Goal: Information Seeking & Learning: Learn about a topic

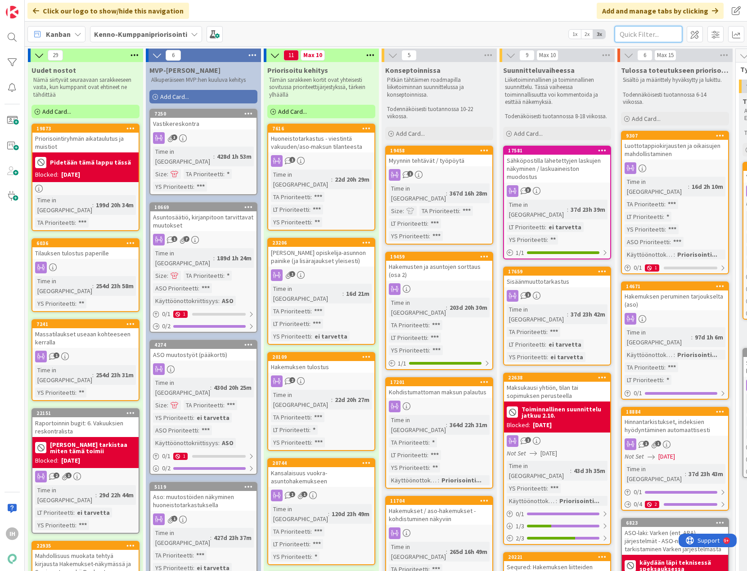
click at [536, 34] on input "text" at bounding box center [647, 34] width 67 height 16
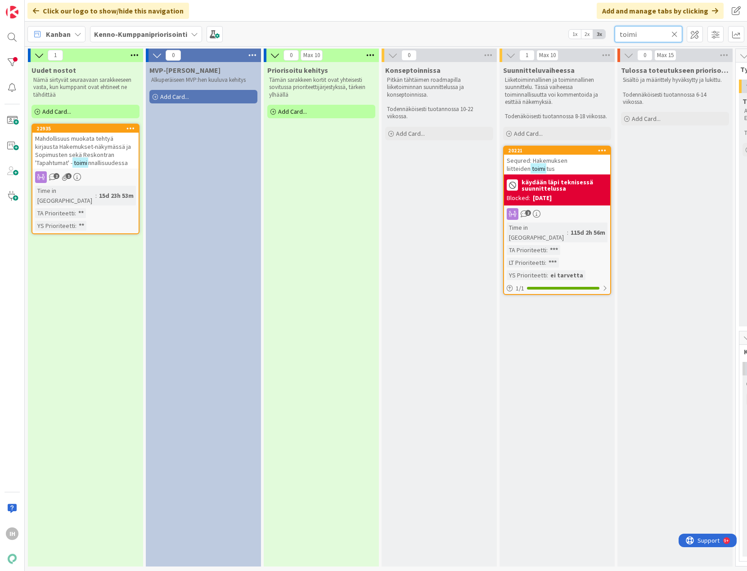
type input "toimi"
drag, startPoint x: 358, startPoint y: 564, endPoint x: 367, endPoint y: 564, distance: 8.6
click at [369, 564] on div "0 Max 10 Priorisoitu kehitys Tämän sarakkeen kortit ovat yhteisesti sovitussa p…" at bounding box center [321, 310] width 118 height 523
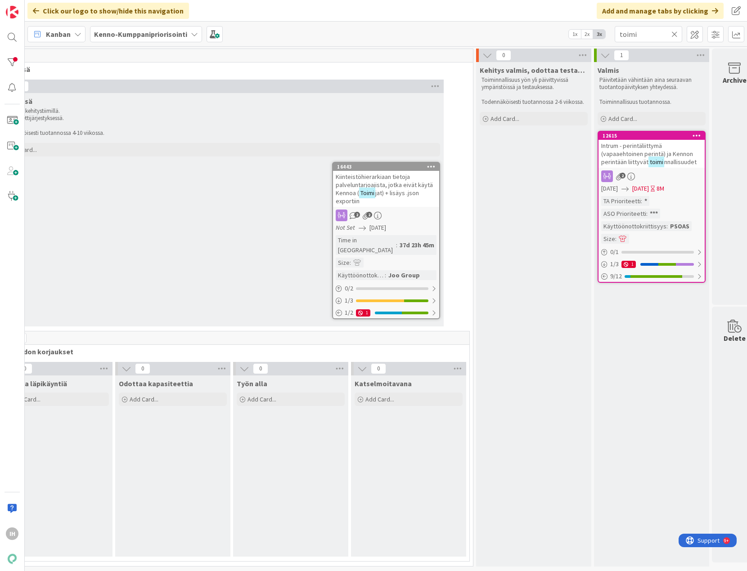
scroll to position [0, 746]
click at [376, 180] on span "Kiinteistöhierarkiaan tietoja palveluntarjoajista, jotka eivät käytä Kennoa (" at bounding box center [383, 185] width 97 height 24
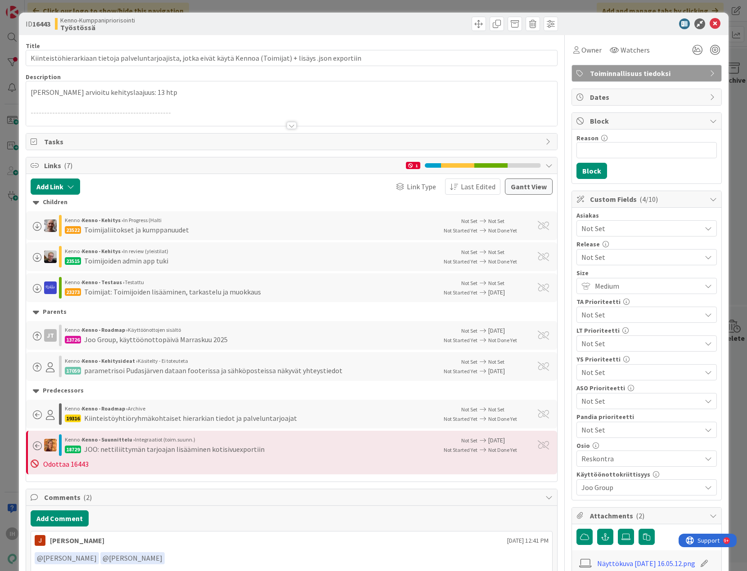
click at [286, 124] on div at bounding box center [291, 125] width 10 height 7
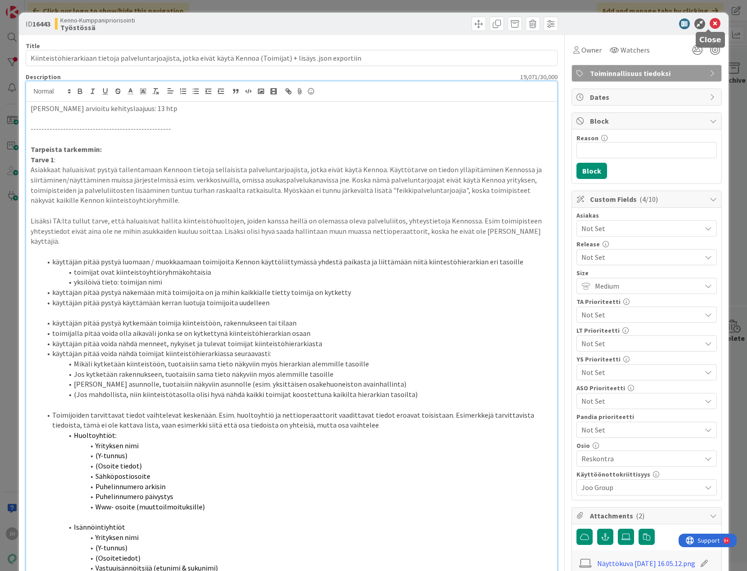
click at [536, 22] on icon at bounding box center [714, 23] width 11 height 11
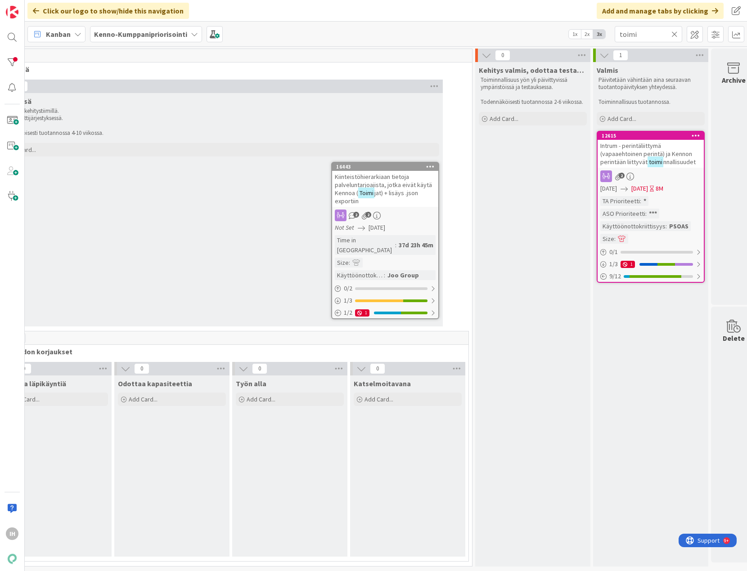
click at [394, 193] on span "jat) + lisäys .json exportiin" at bounding box center [376, 197] width 83 height 16
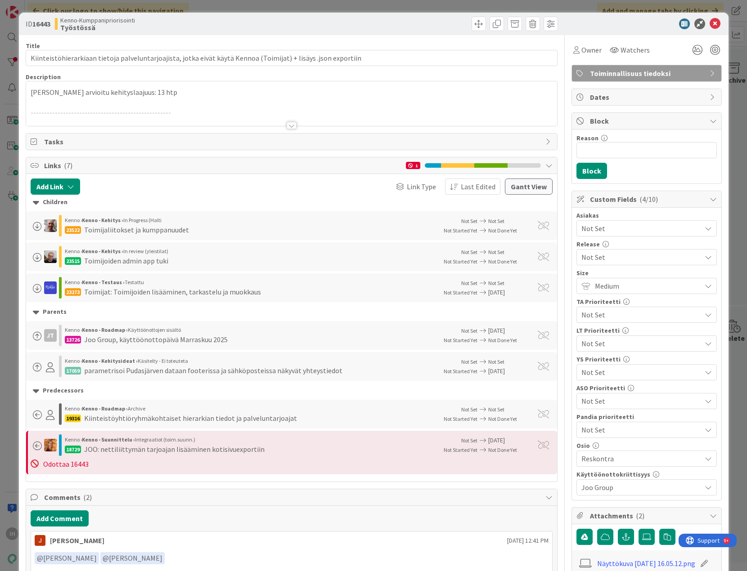
click at [288, 125] on div at bounding box center [291, 125] width 10 height 7
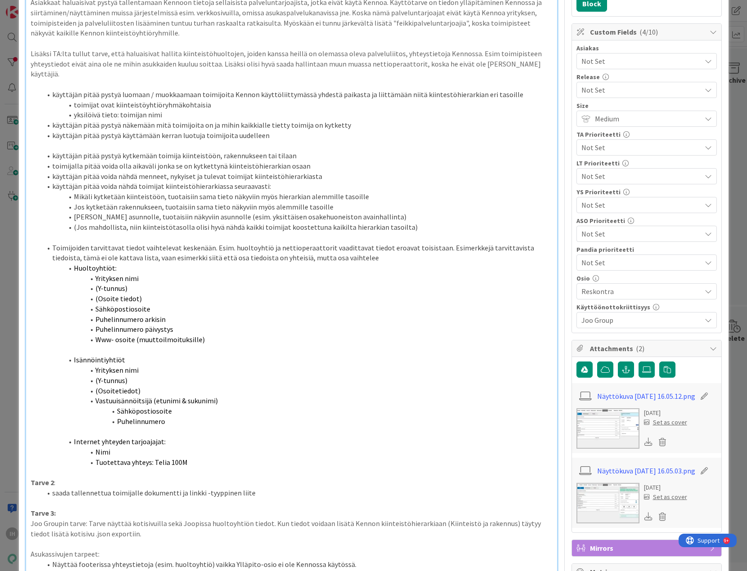
scroll to position [180, 0]
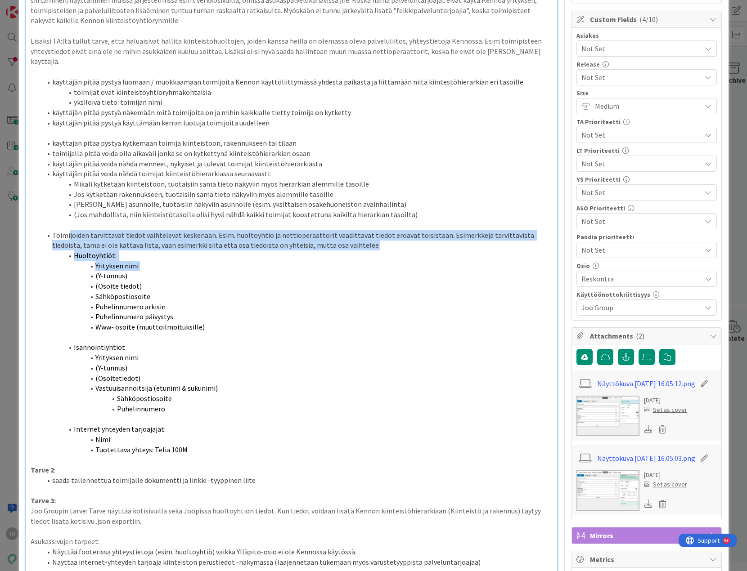
drag, startPoint x: 69, startPoint y: 224, endPoint x: 155, endPoint y: 253, distance: 90.5
click at [155, 253] on ol "Toimijoiden tarvittavat tiedot vaihtelevat keskenään. Esim. huoltoyhtiö ja nett…" at bounding box center [292, 281] width 522 height 102
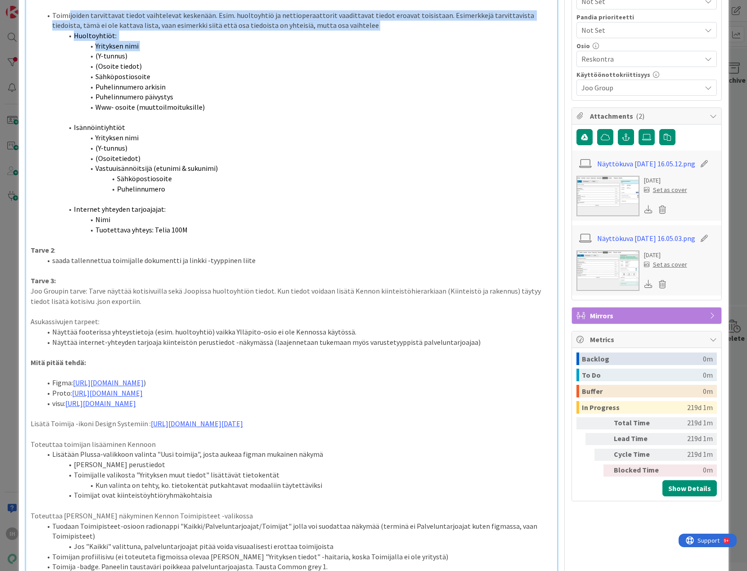
scroll to position [405, 0]
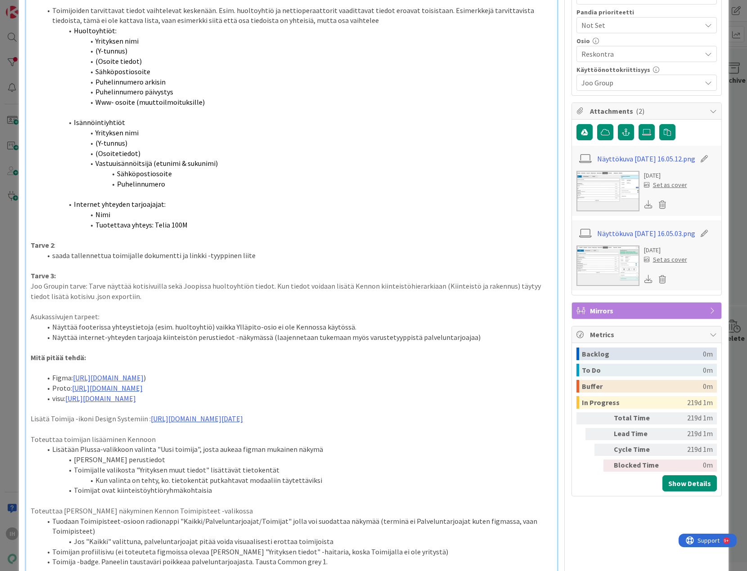
click at [342, 240] on p "Tarve 2 :" at bounding box center [292, 245] width 522 height 10
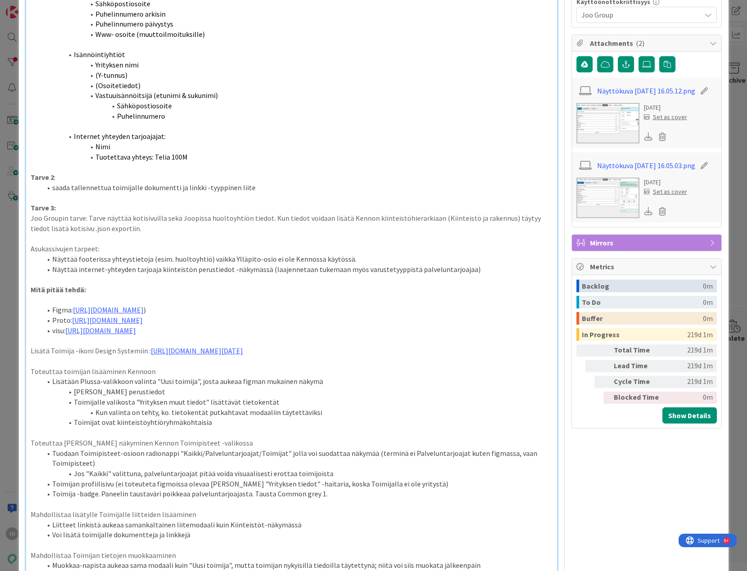
scroll to position [495, 0]
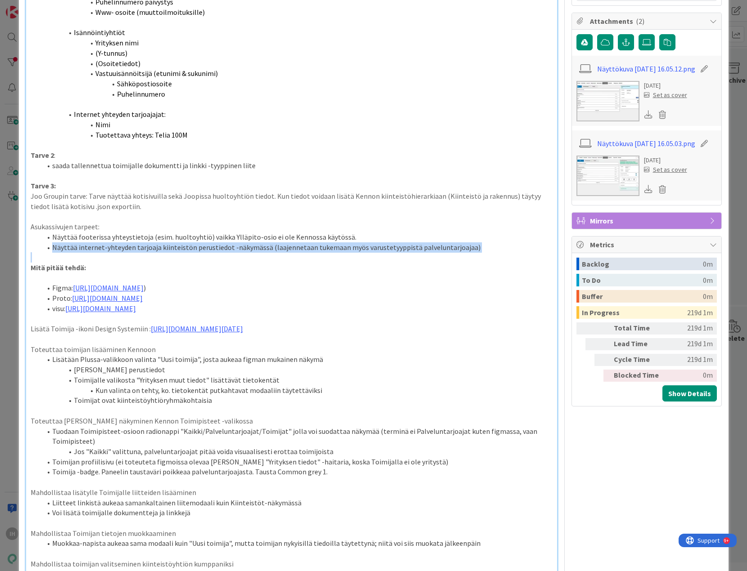
drag, startPoint x: 474, startPoint y: 242, endPoint x: 45, endPoint y: 239, distance: 429.1
click at [45, 239] on div "Joolle arvioitu kehityslaajuus: 13 htp ----------------------------------------…" at bounding box center [291, 363] width 531 height 1513
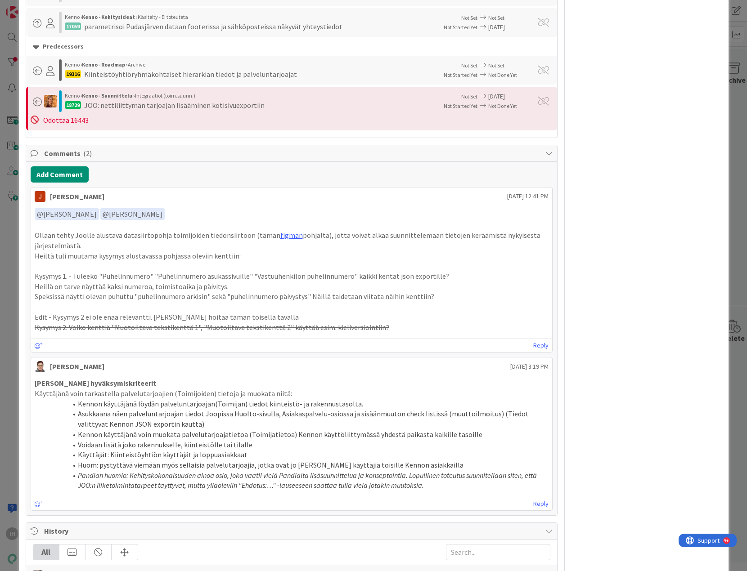
scroll to position [1844, 0]
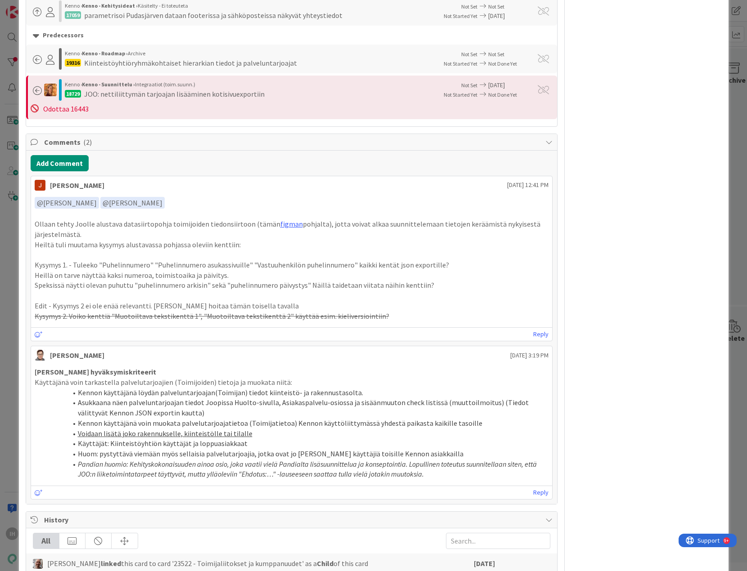
drag, startPoint x: 425, startPoint y: 485, endPoint x: 396, endPoint y: 484, distance: 28.8
click at [396, 479] on li "Pandian huomio: Kehityskokonaisuuden ainoa osio, joka vaatii vielä Pandialta li…" at bounding box center [296, 469] width 503 height 20
click at [40, 398] on ol "Kennon käyttäjänä löydän palveluntarjoajan(Toimijan) tiedot kiinteistö- ja rake…" at bounding box center [292, 434] width 514 height 92
drag, startPoint x: 117, startPoint y: 383, endPoint x: 32, endPoint y: 381, distance: 85.0
click at [32, 381] on div "Joon hyväksymiskriteerit Käyttäjänä voin tarkastella palvelutarjoajien (Toimijo…" at bounding box center [291, 423] width 521 height 120
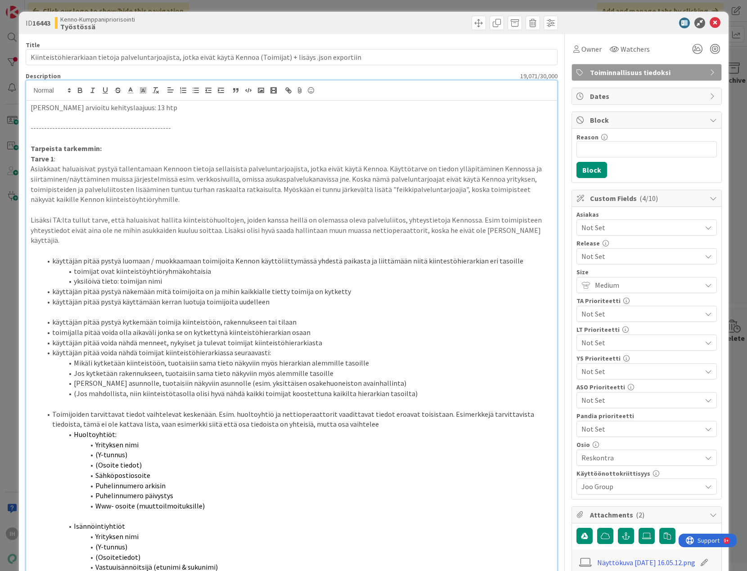
scroll to position [0, 0]
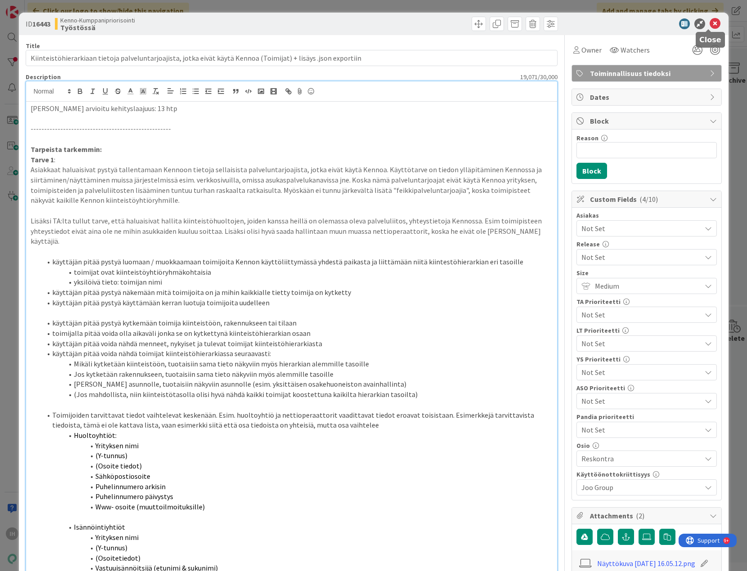
click at [536, 23] on icon at bounding box center [714, 23] width 11 height 11
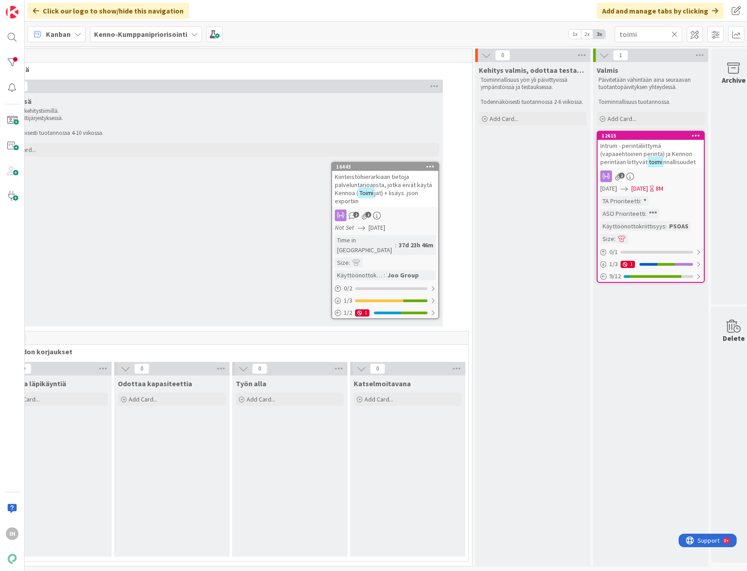
click at [536, 35] on icon at bounding box center [674, 34] width 6 height 8
